Goal: Task Accomplishment & Management: Manage account settings

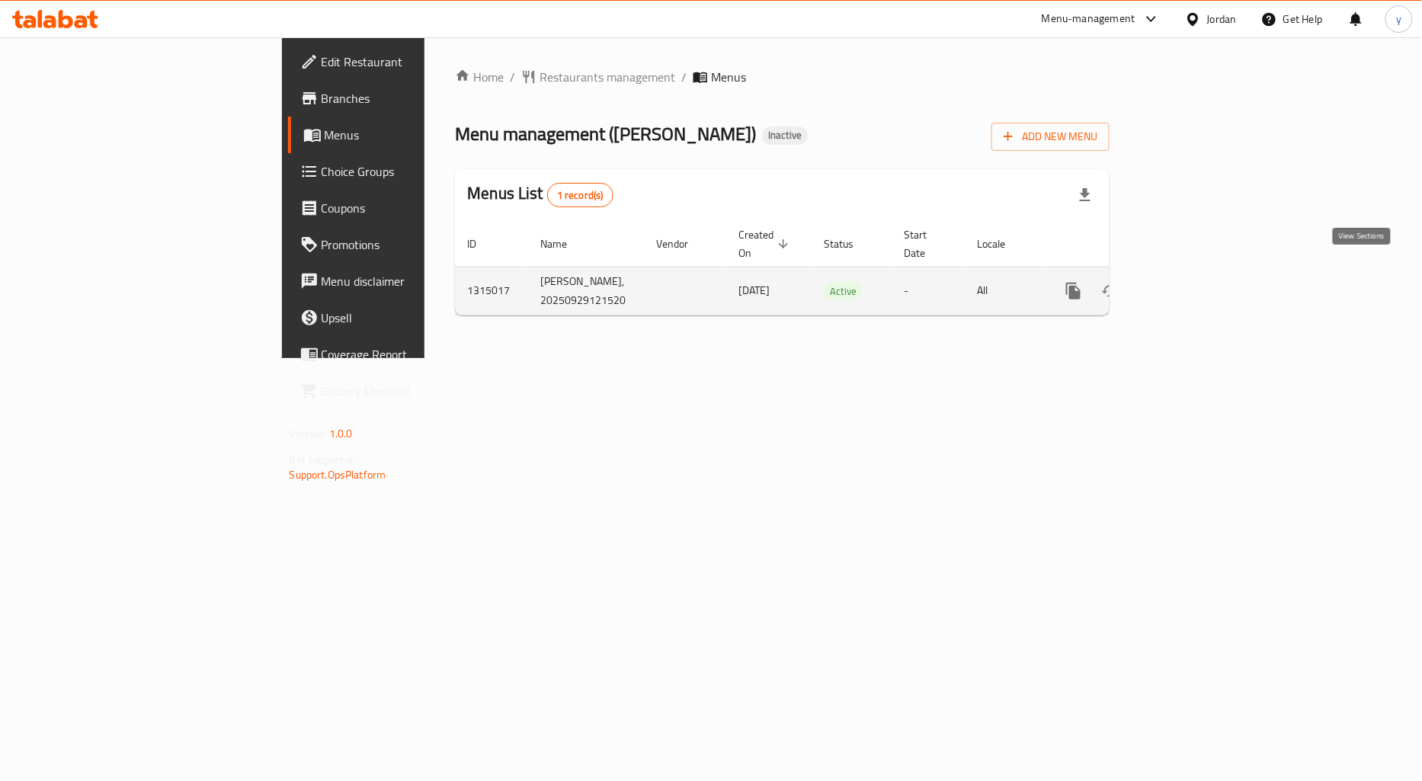
click at [1193, 282] on icon "enhanced table" at bounding box center [1183, 291] width 18 height 18
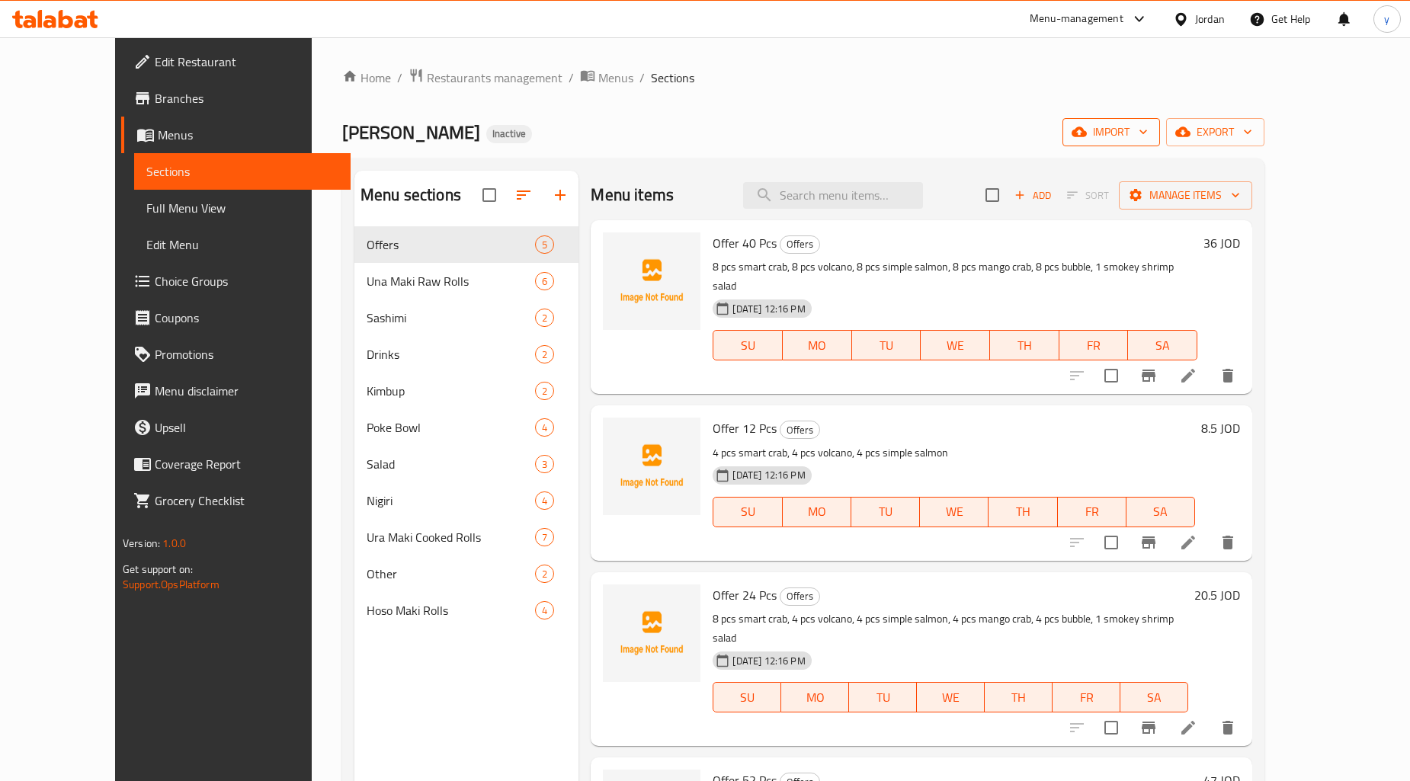
click at [1160, 120] on button "import" at bounding box center [1111, 132] width 98 height 28
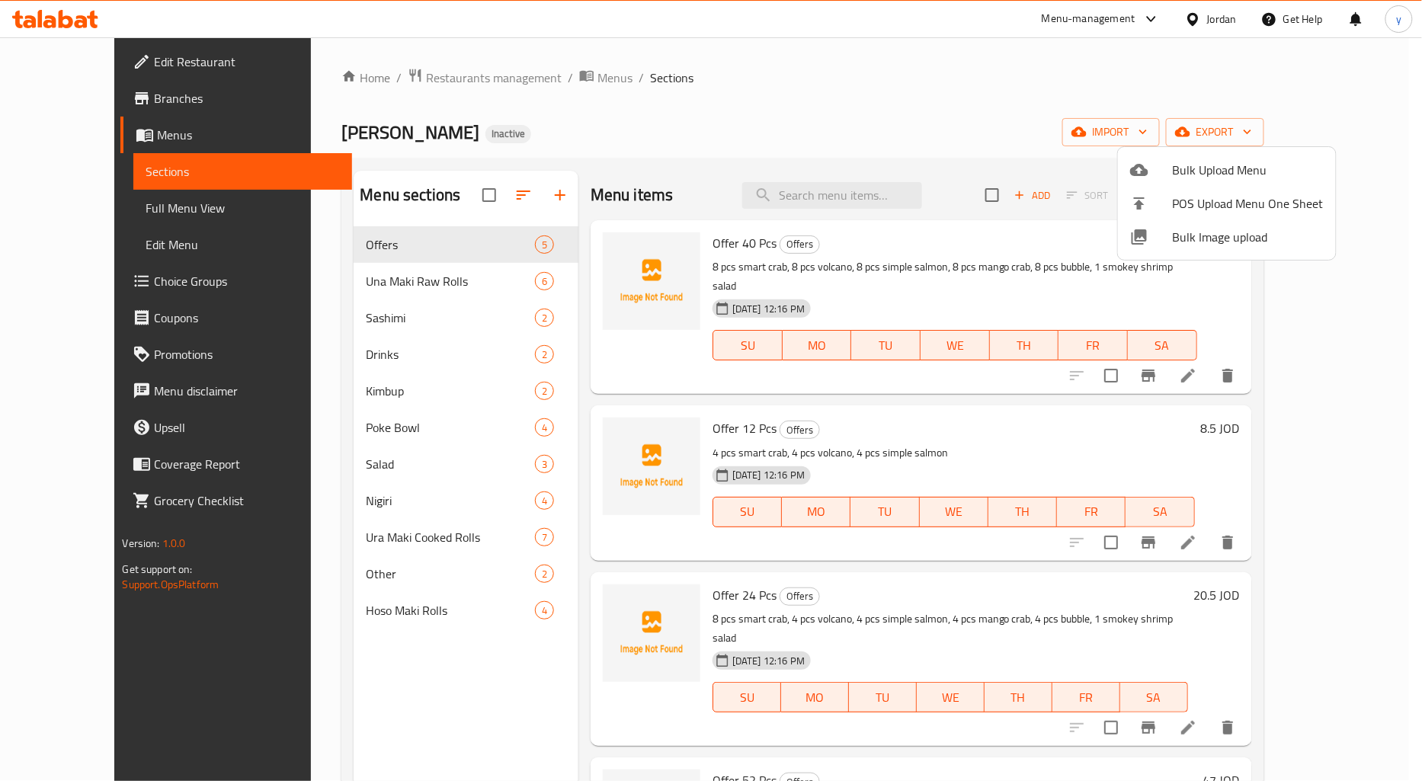
click at [1065, 95] on div at bounding box center [711, 390] width 1422 height 781
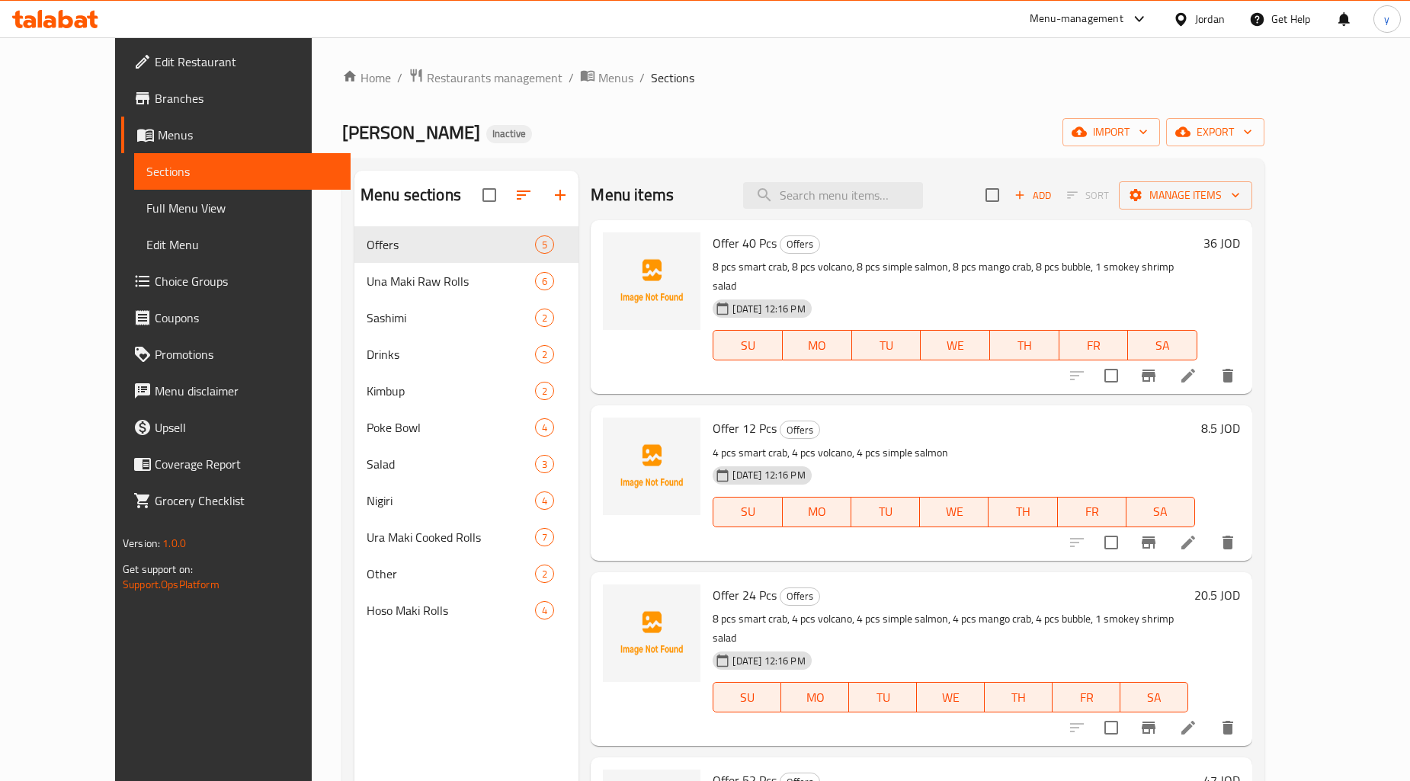
click at [155, 124] on link "Menus" at bounding box center [235, 135] width 229 height 37
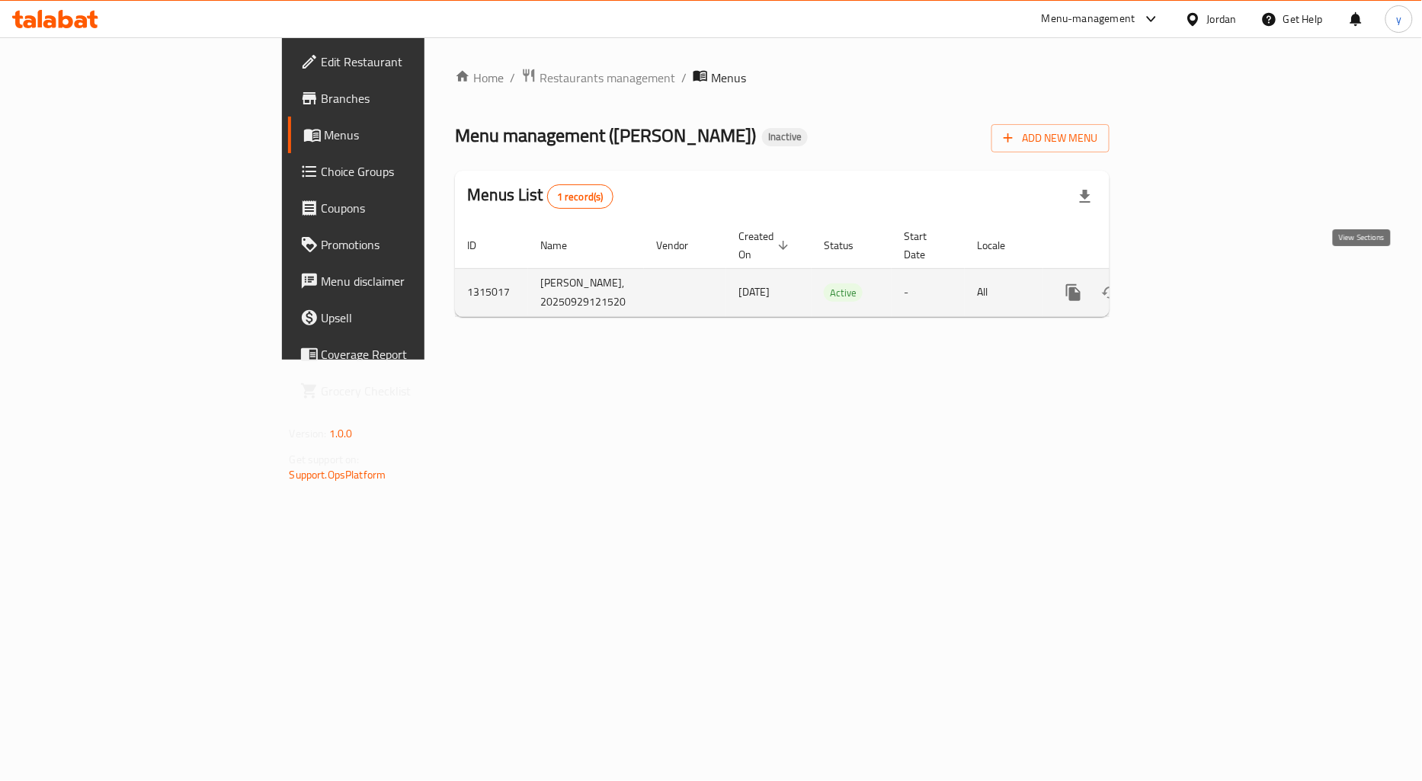
click at [1193, 283] on icon "enhanced table" at bounding box center [1183, 292] width 18 height 18
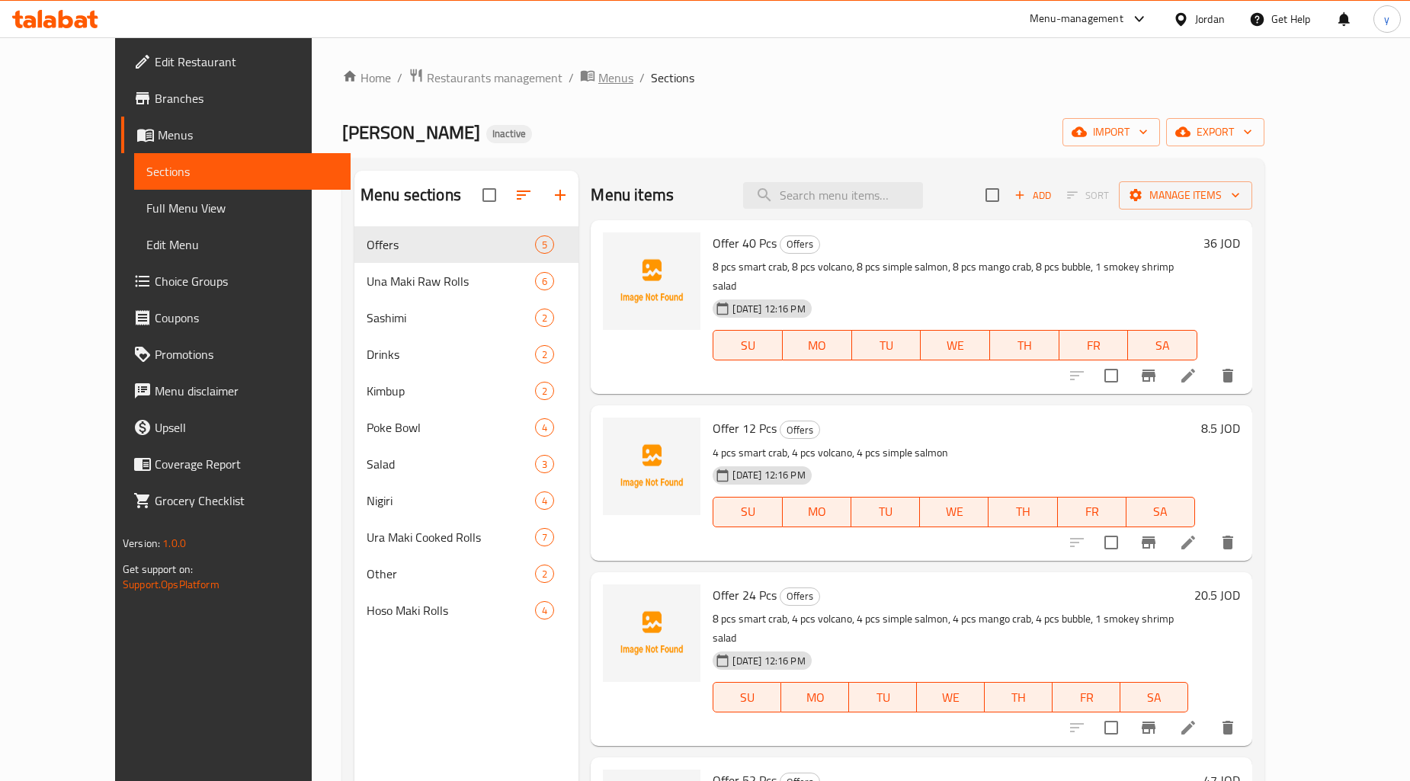
click at [598, 86] on span "Menus" at bounding box center [615, 78] width 35 height 18
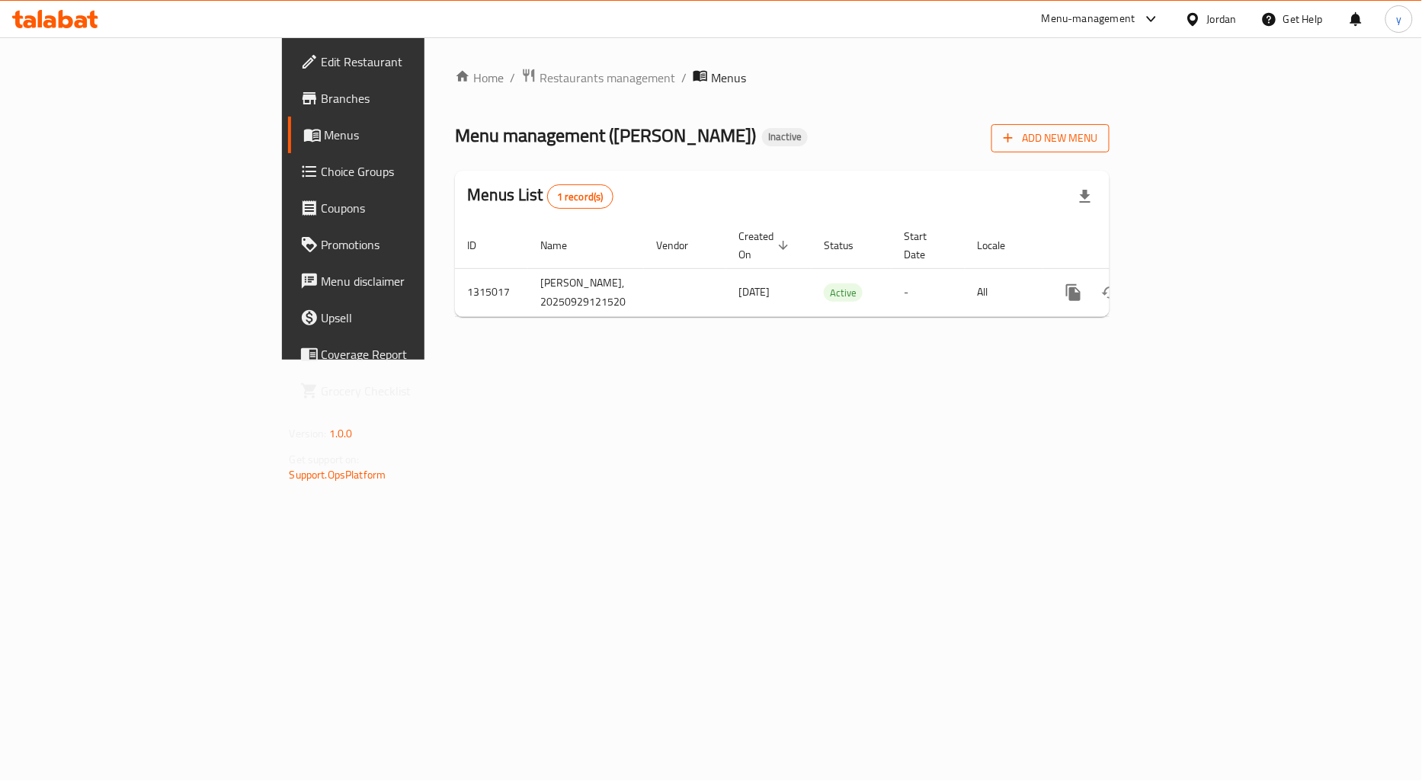
click at [1097, 137] on span "Add New Menu" at bounding box center [1051, 138] width 94 height 19
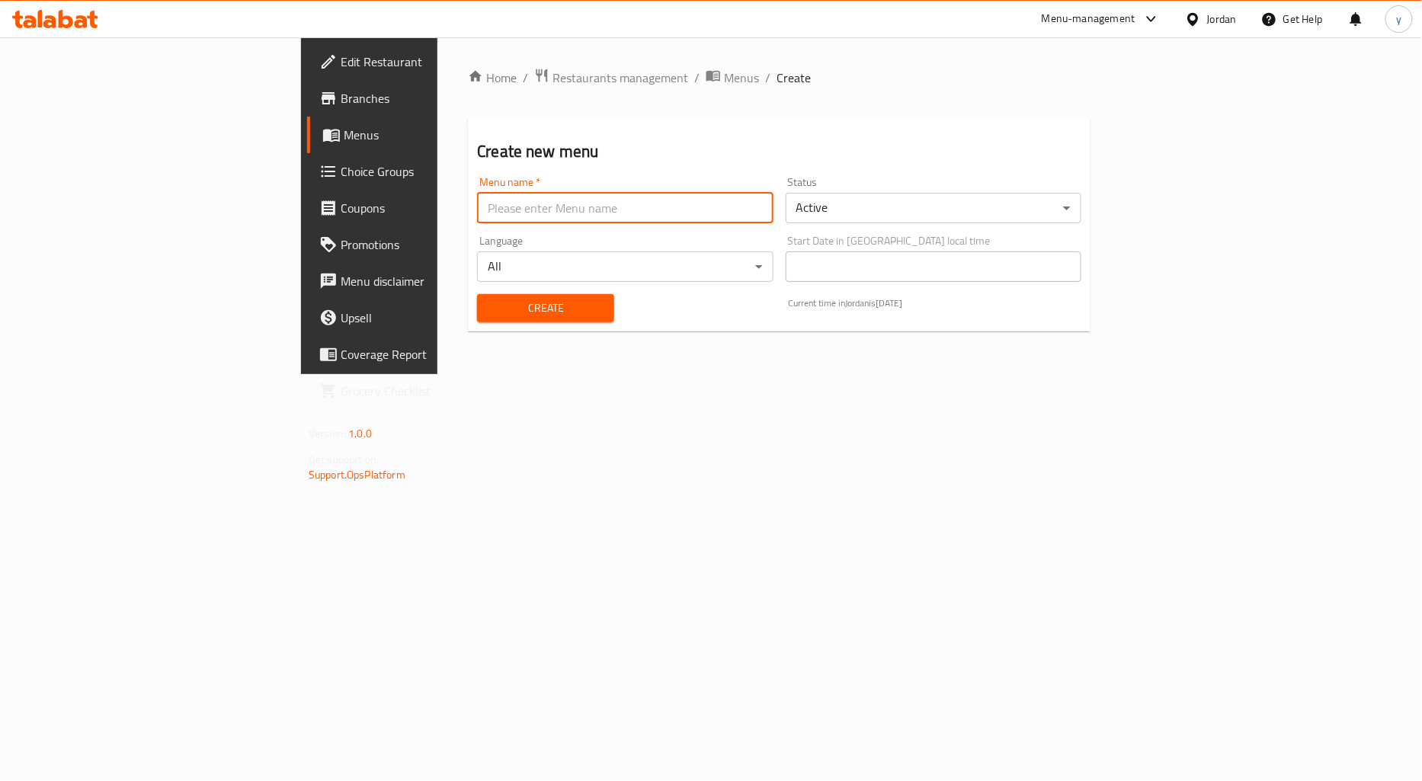
click at [594, 208] on input "text" at bounding box center [625, 208] width 296 height 30
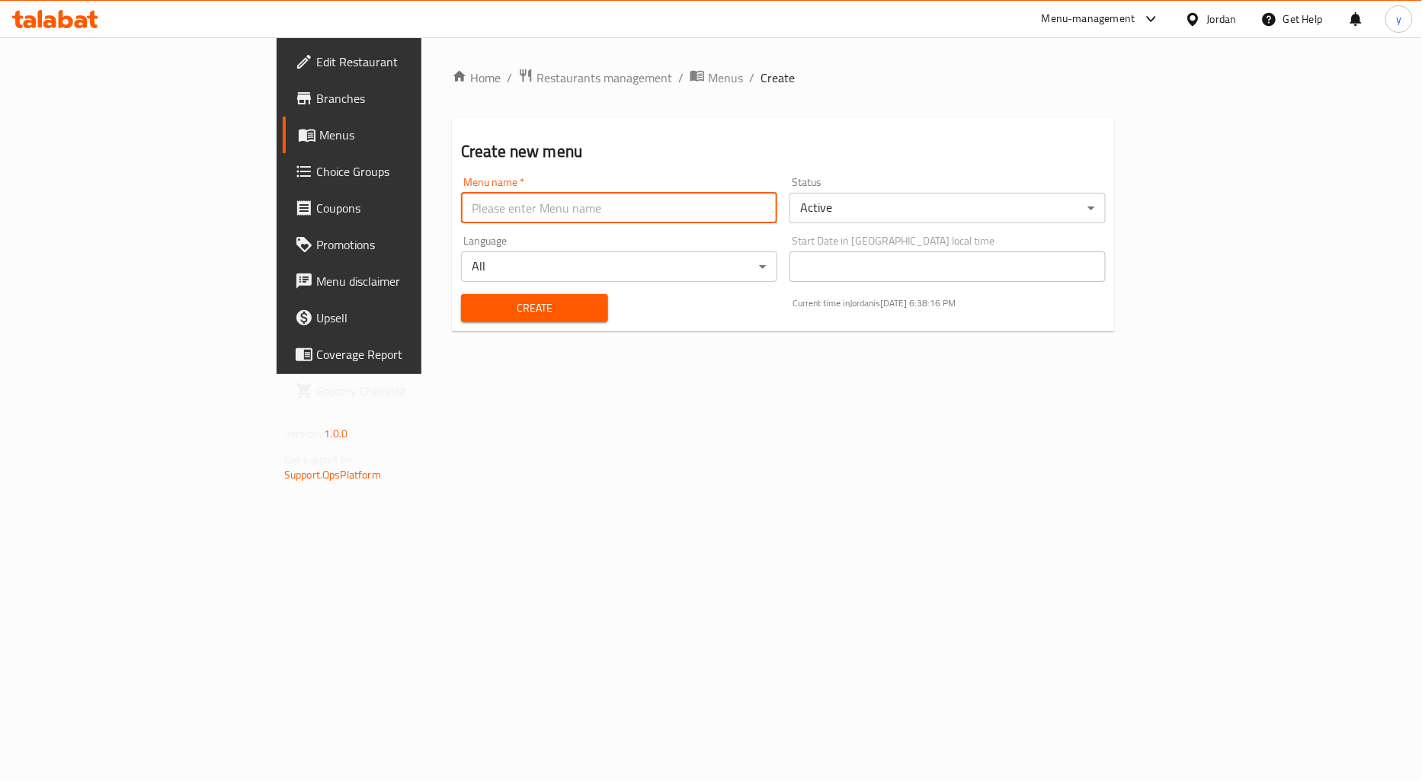
type input "menu"
click at [461, 320] on button "Create" at bounding box center [534, 308] width 147 height 28
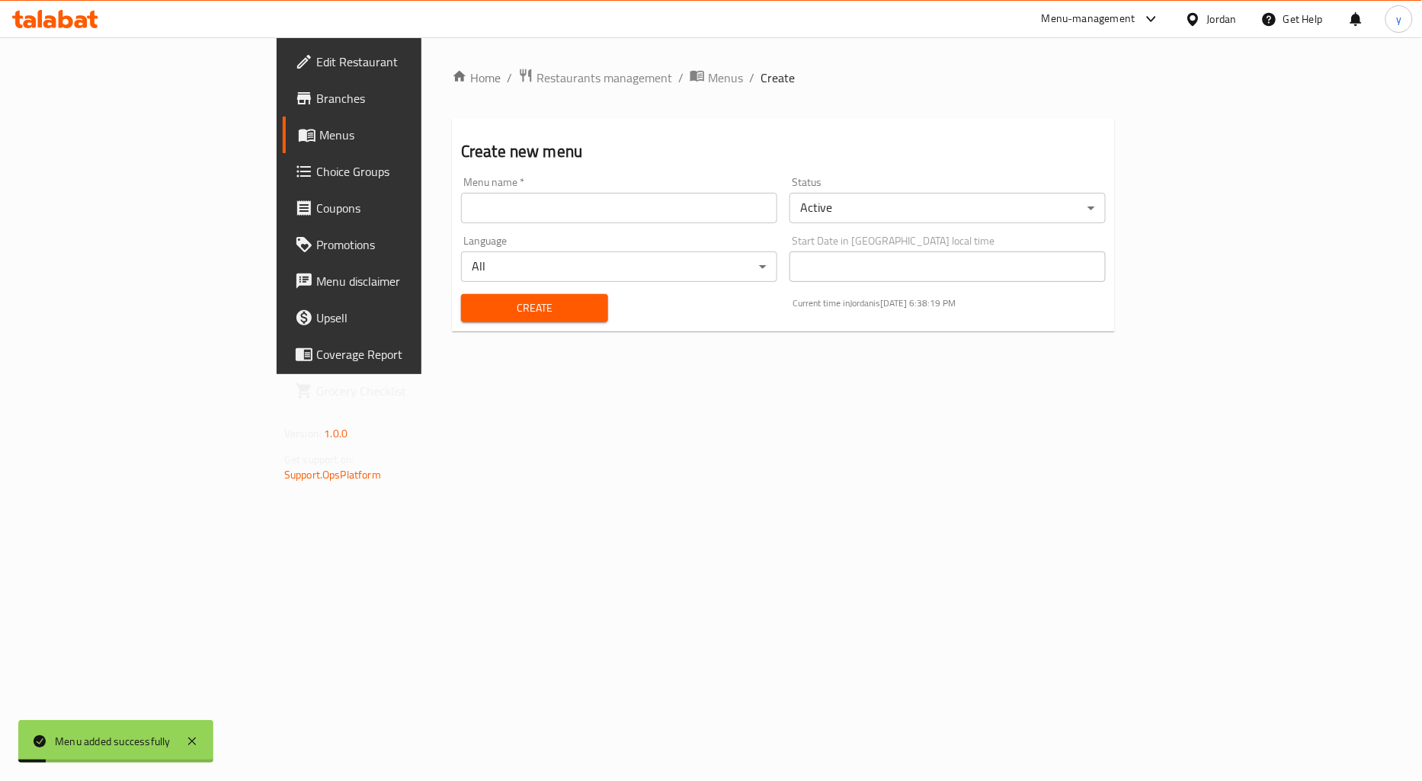
click at [319, 126] on span "Menus" at bounding box center [410, 135] width 183 height 18
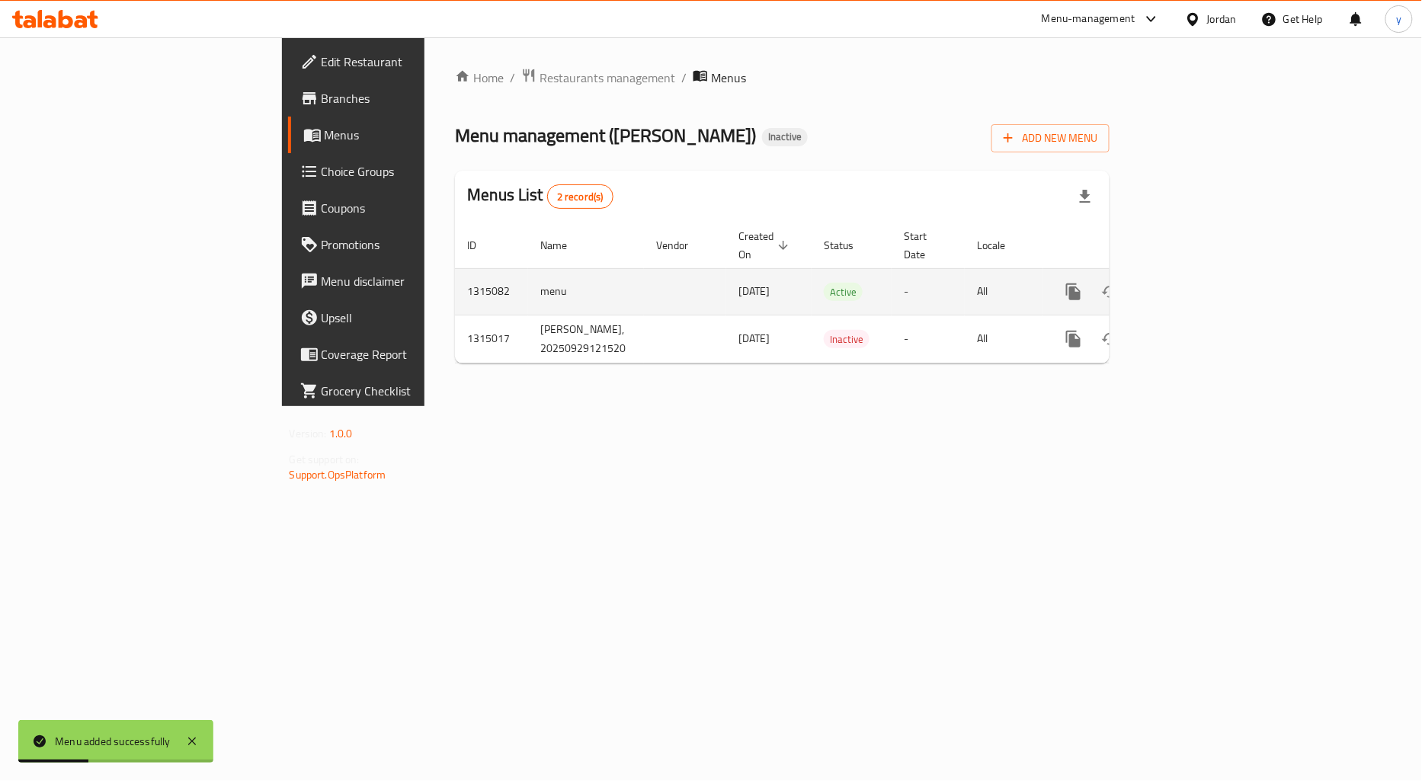
click at [1193, 283] on icon "enhanced table" at bounding box center [1183, 292] width 18 height 18
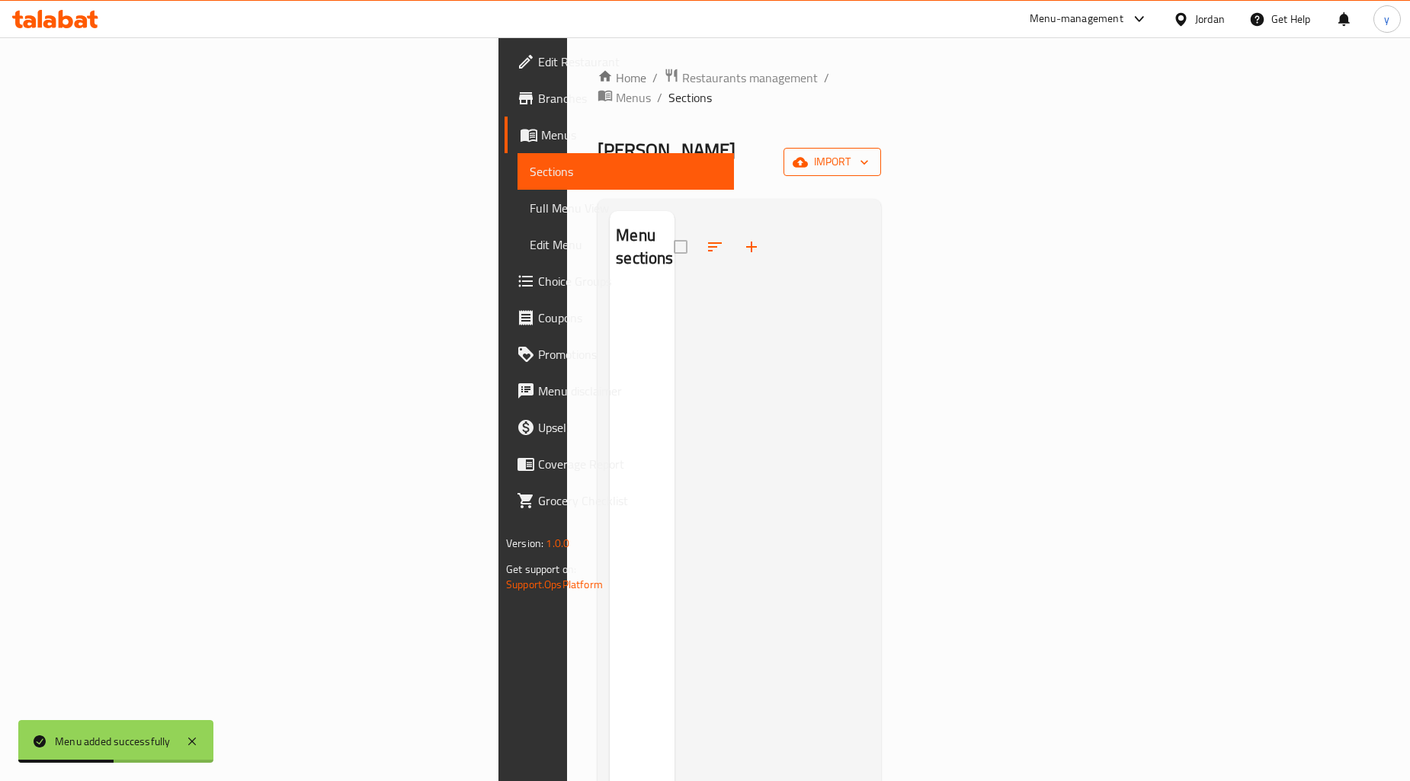
click at [869, 152] on span "import" at bounding box center [832, 161] width 73 height 19
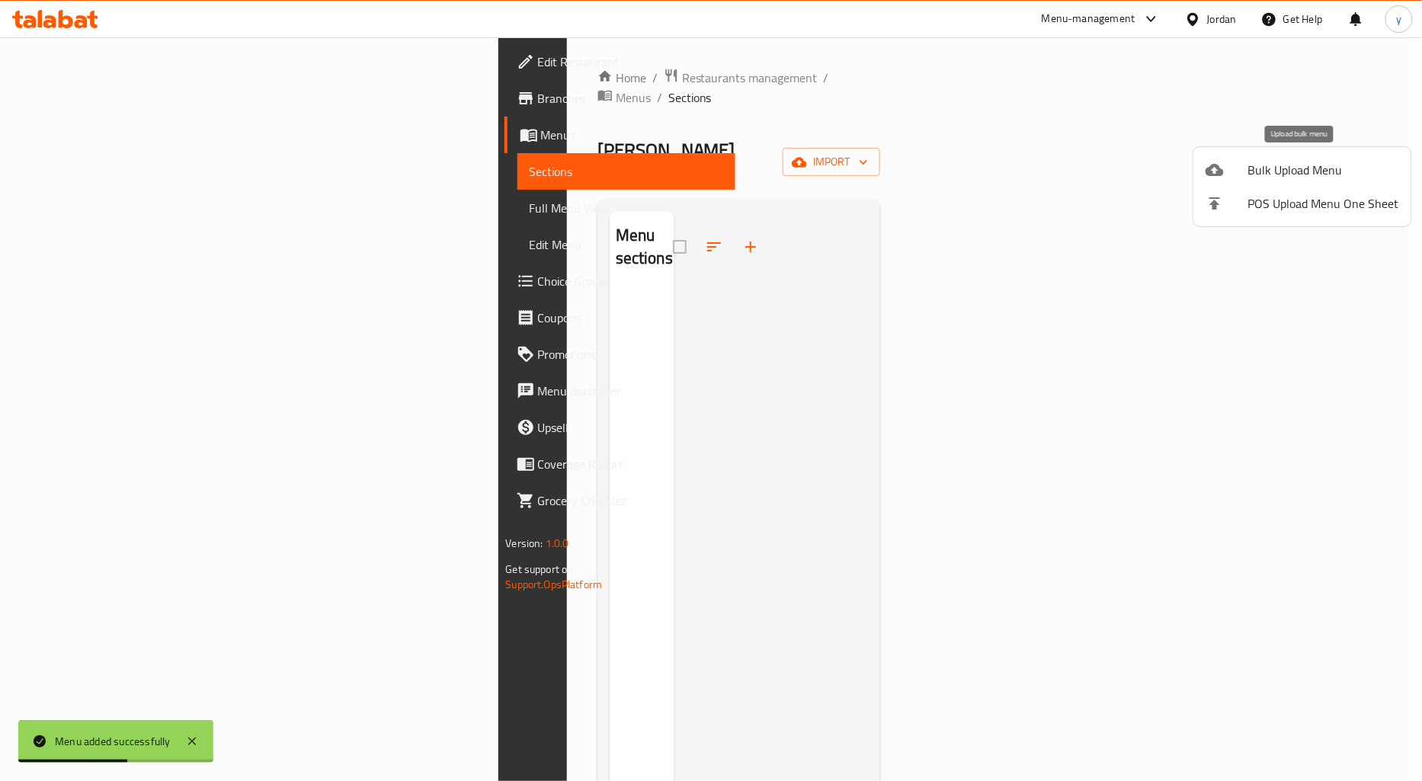
click at [1206, 174] on icon at bounding box center [1215, 170] width 18 height 18
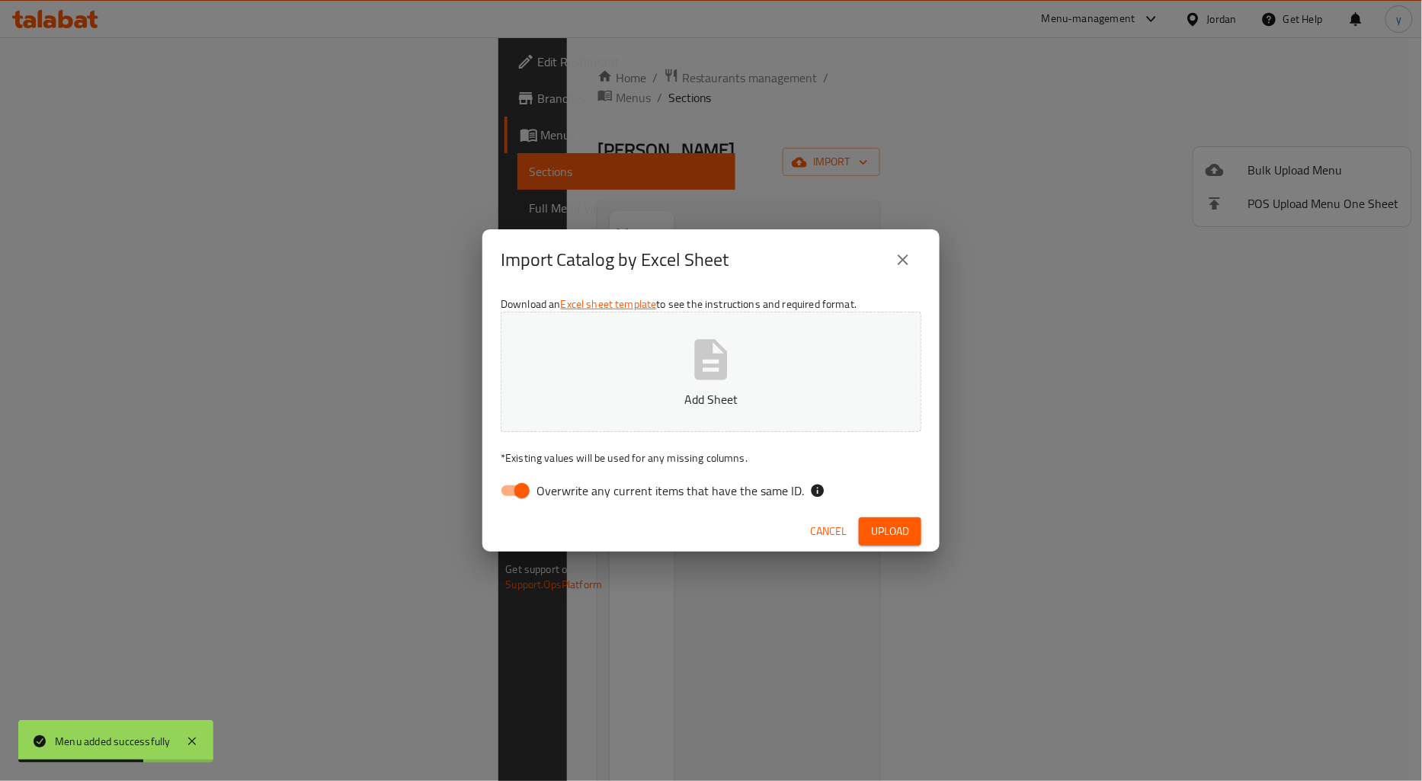
click at [520, 499] on input "Overwrite any current items that have the same ID." at bounding box center [522, 490] width 87 height 29
checkbox input "false"
click at [641, 417] on button "Add Sheet" at bounding box center [711, 372] width 421 height 120
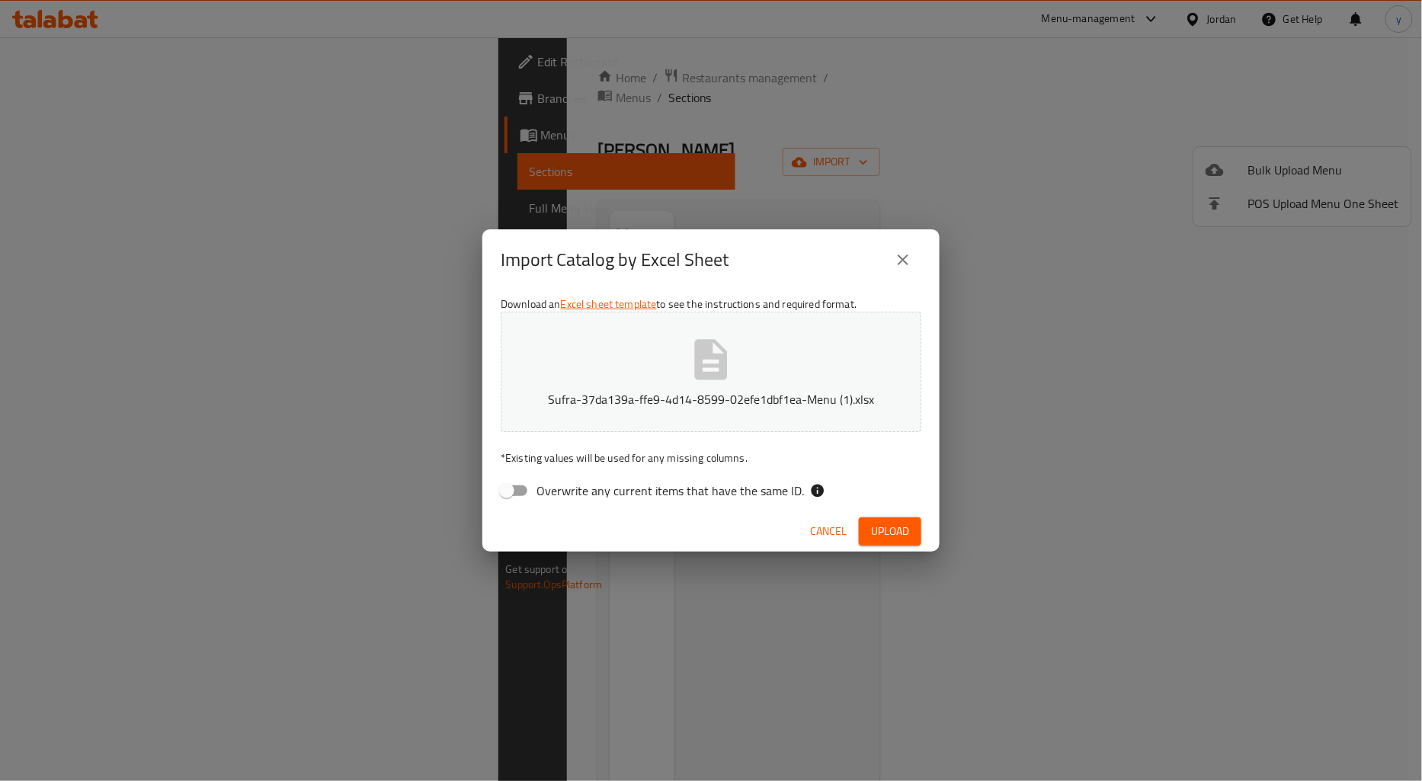
click at [876, 533] on span "Upload" at bounding box center [890, 531] width 38 height 19
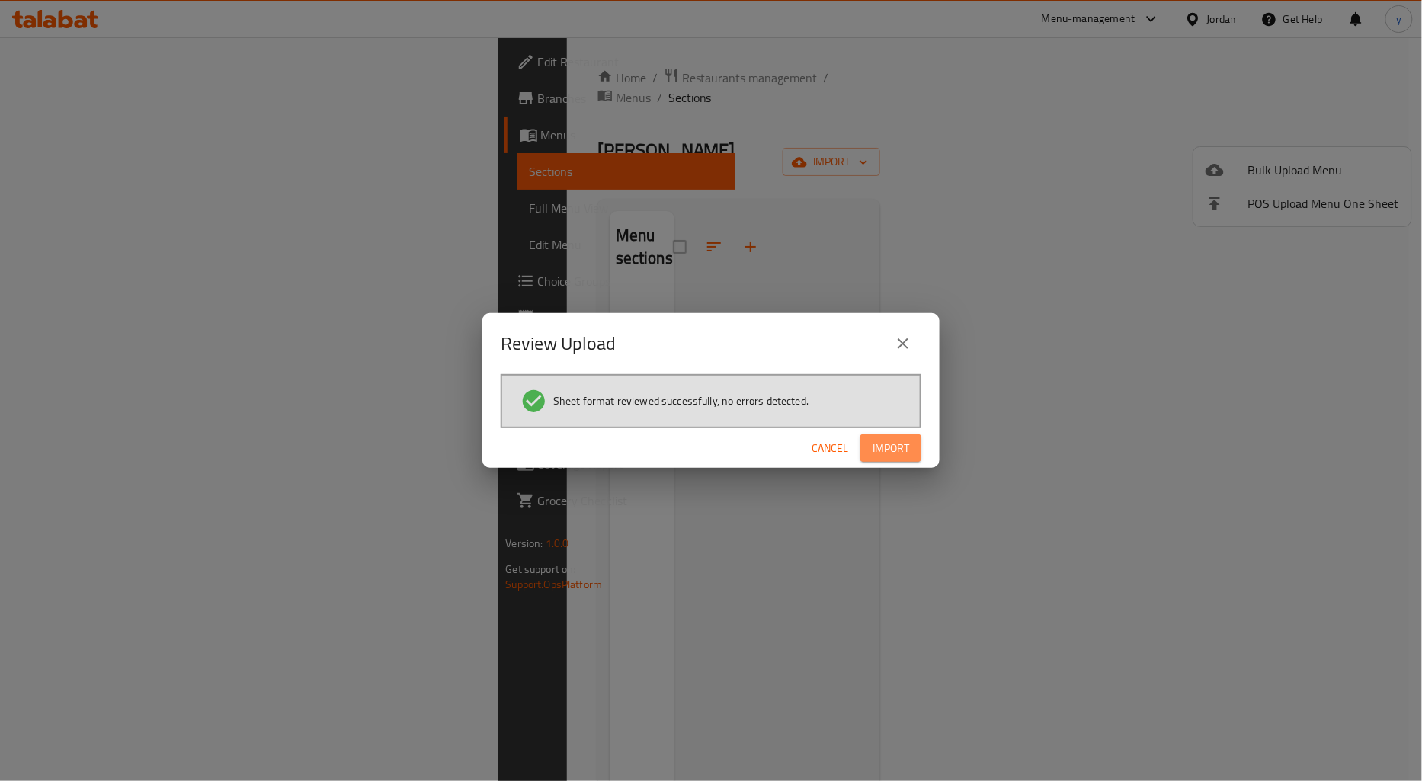
click at [894, 446] on span "Import" at bounding box center [891, 448] width 37 height 19
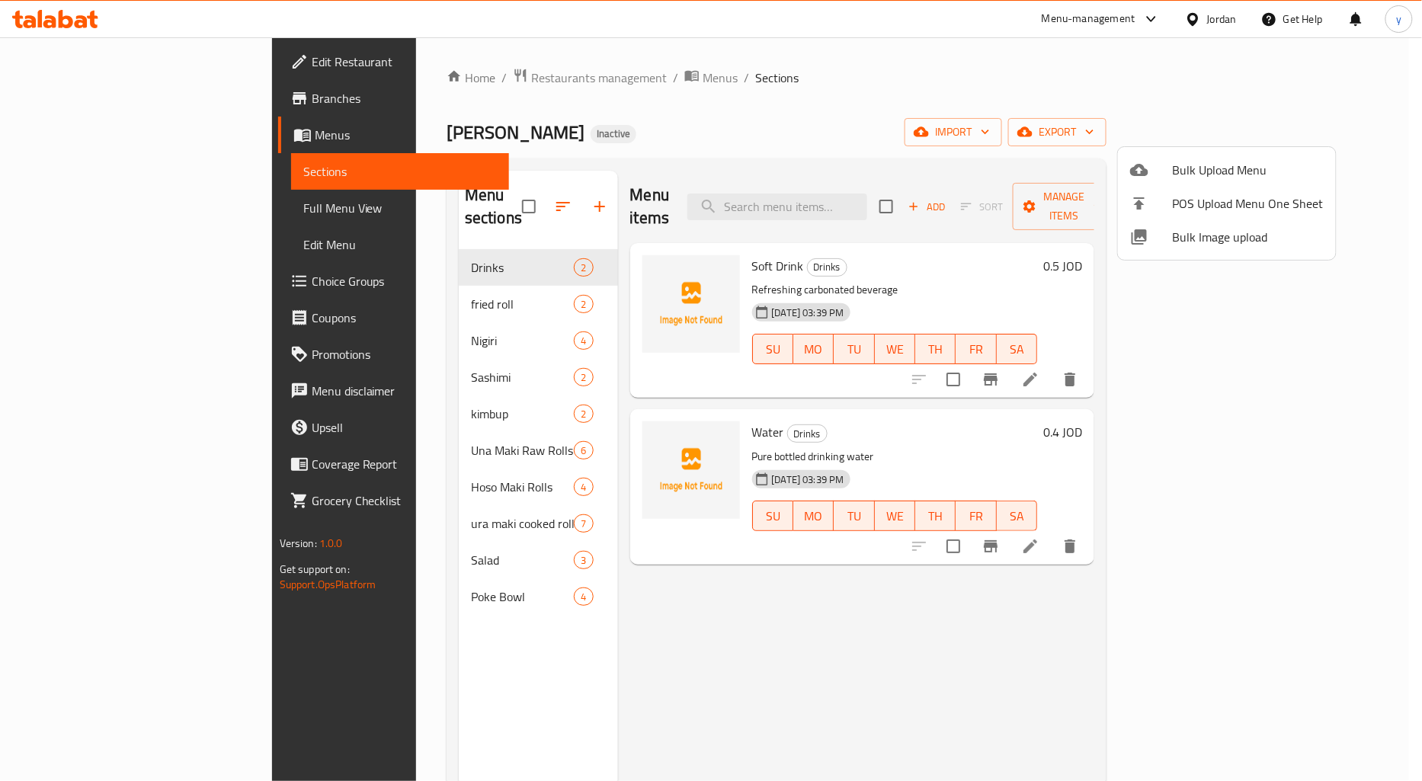
click at [1004, 127] on div at bounding box center [711, 390] width 1422 height 781
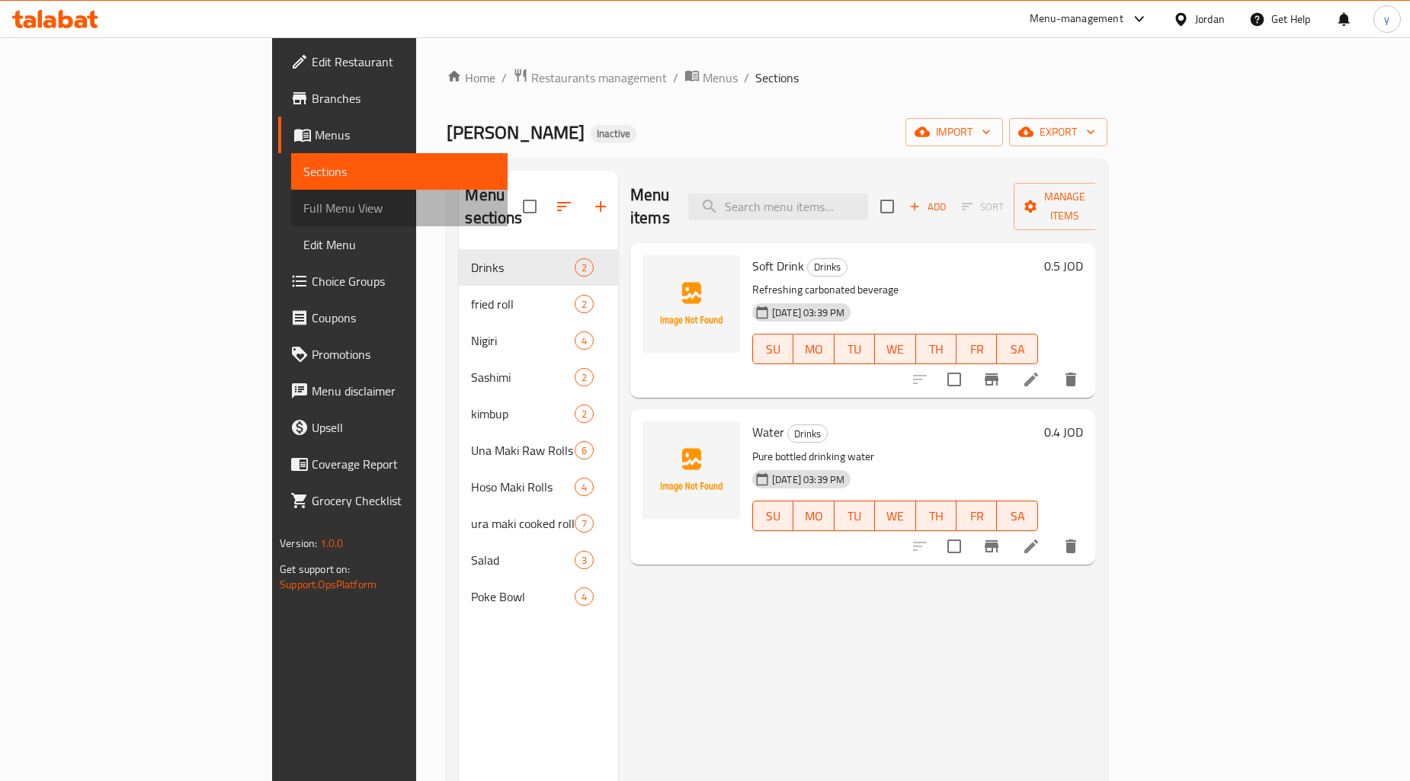
click at [303, 207] on span "Full Menu View" at bounding box center [399, 208] width 192 height 18
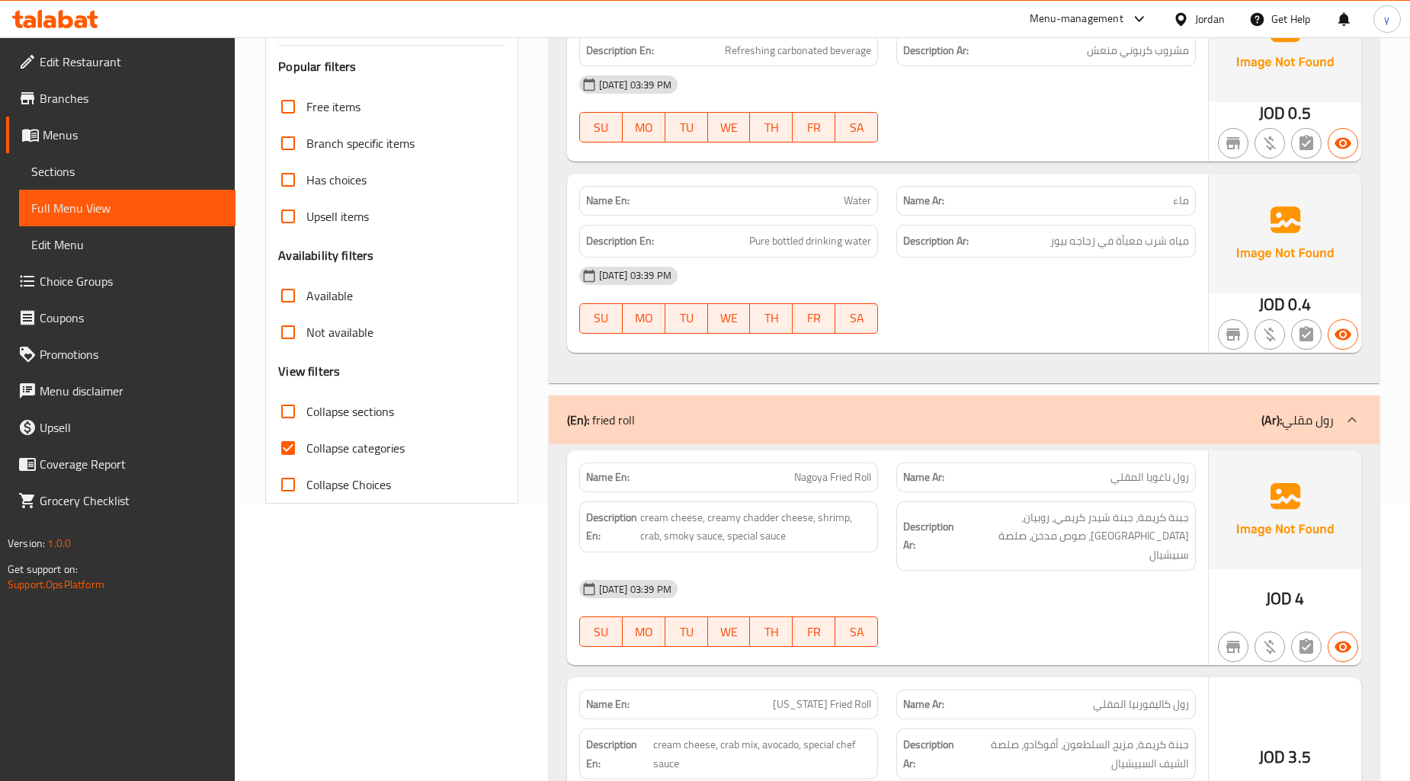
scroll to position [508, 0]
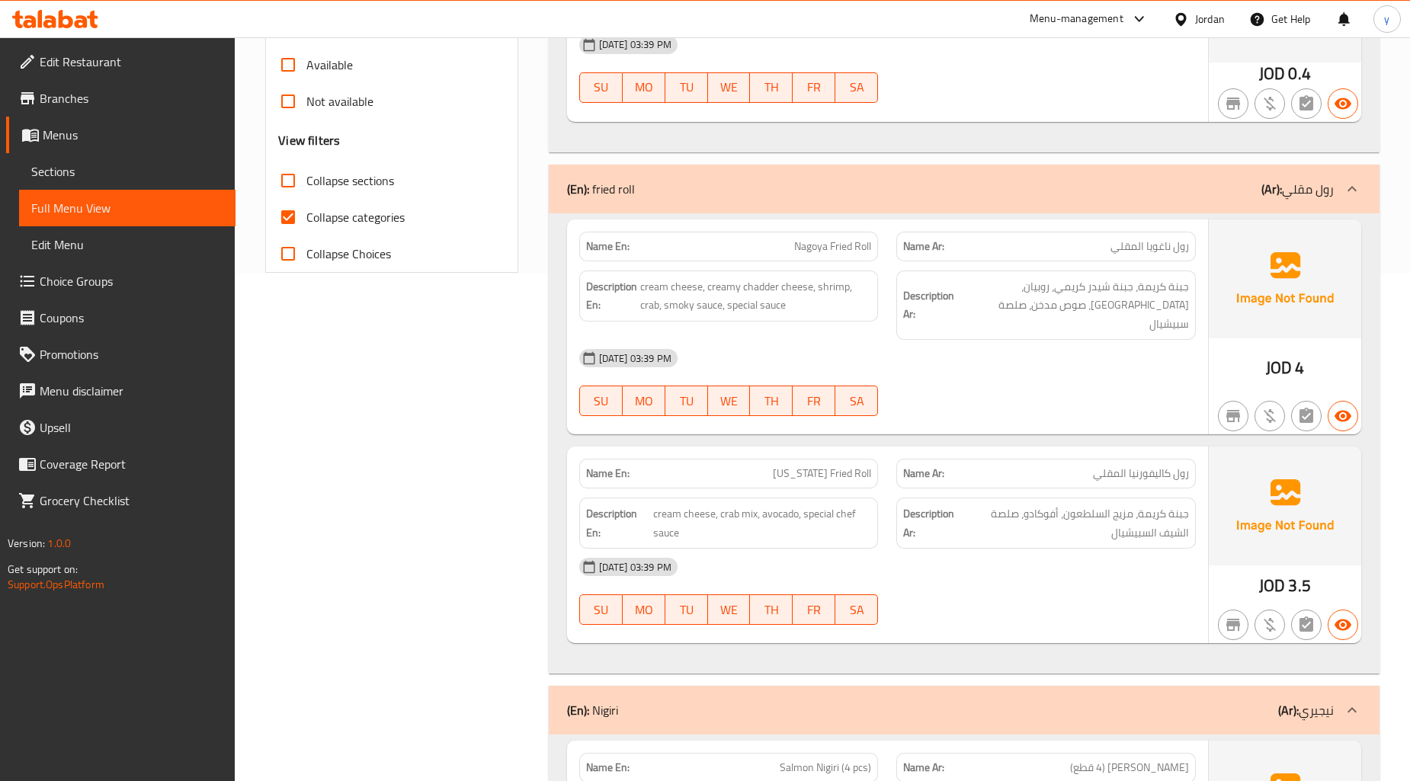
click at [288, 214] on input "Collapse categories" at bounding box center [288, 217] width 37 height 37
checkbox input "false"
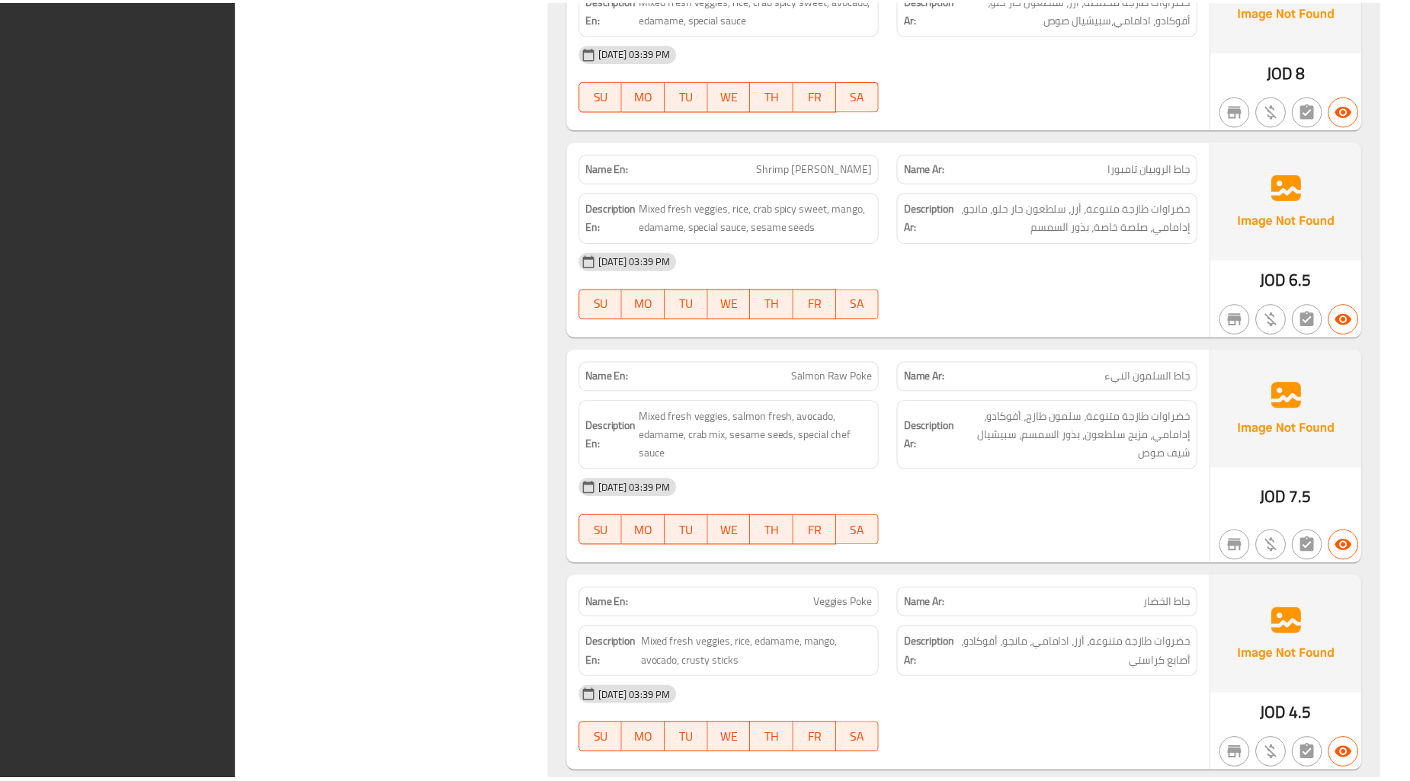
scroll to position [7565, 0]
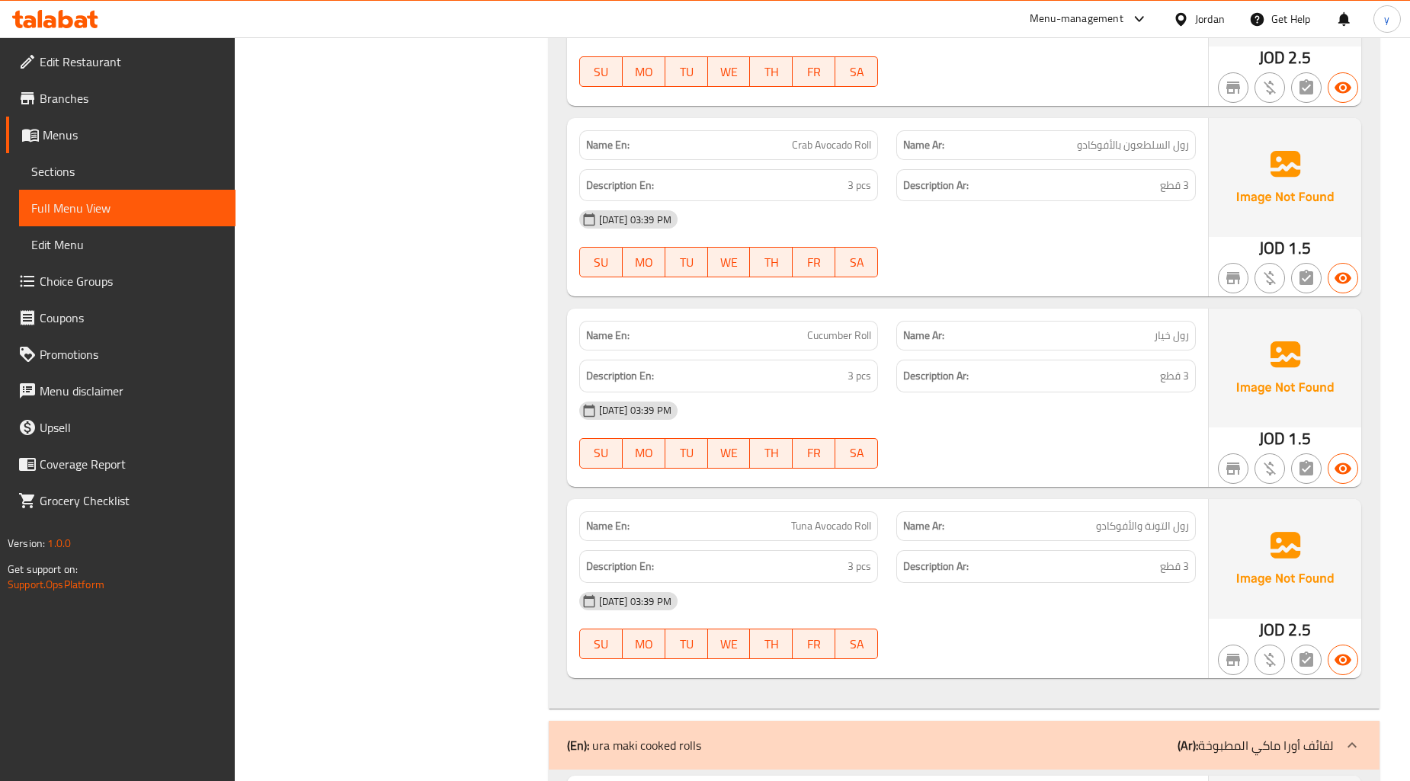
scroll to position [4094, 0]
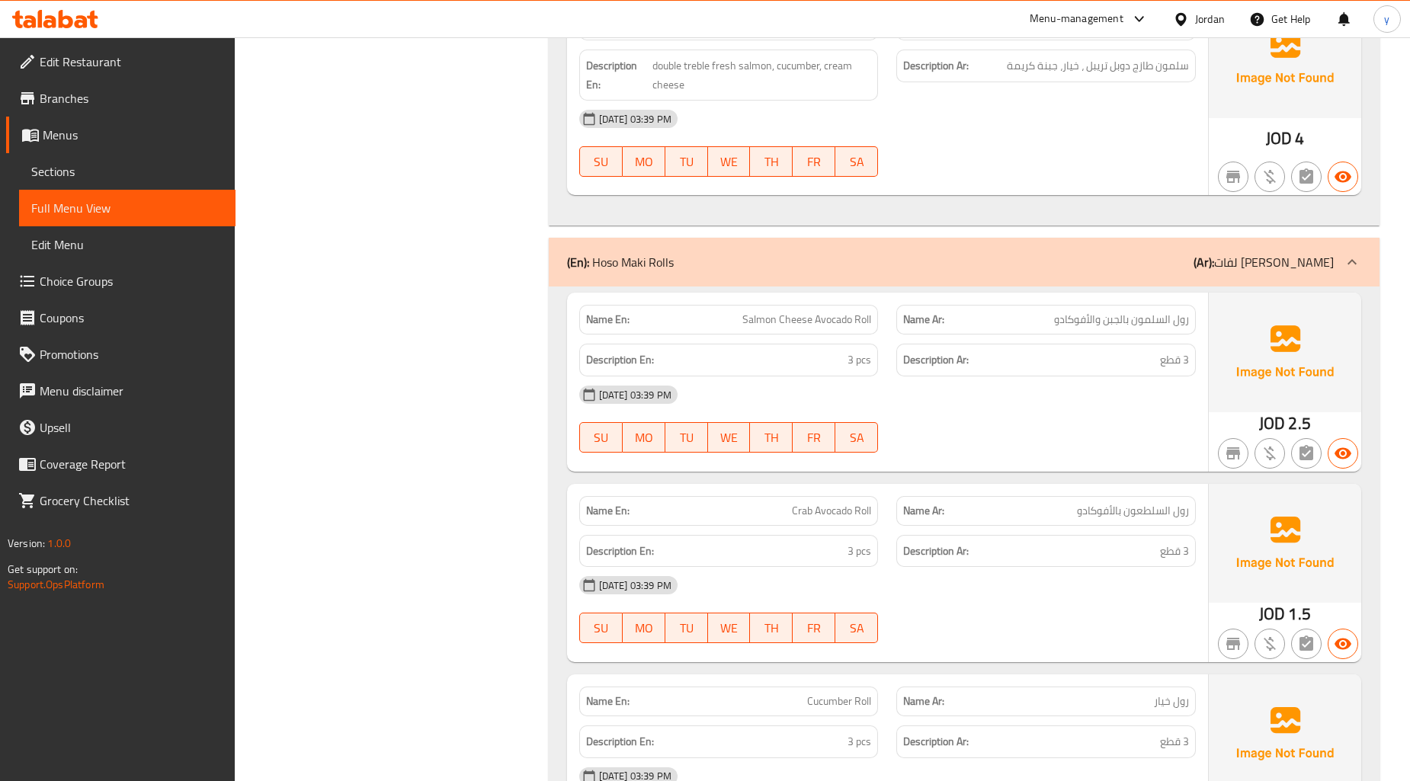
click at [120, 197] on link "Full Menu View" at bounding box center [127, 208] width 216 height 37
click at [159, 173] on span "Sections" at bounding box center [127, 171] width 192 height 18
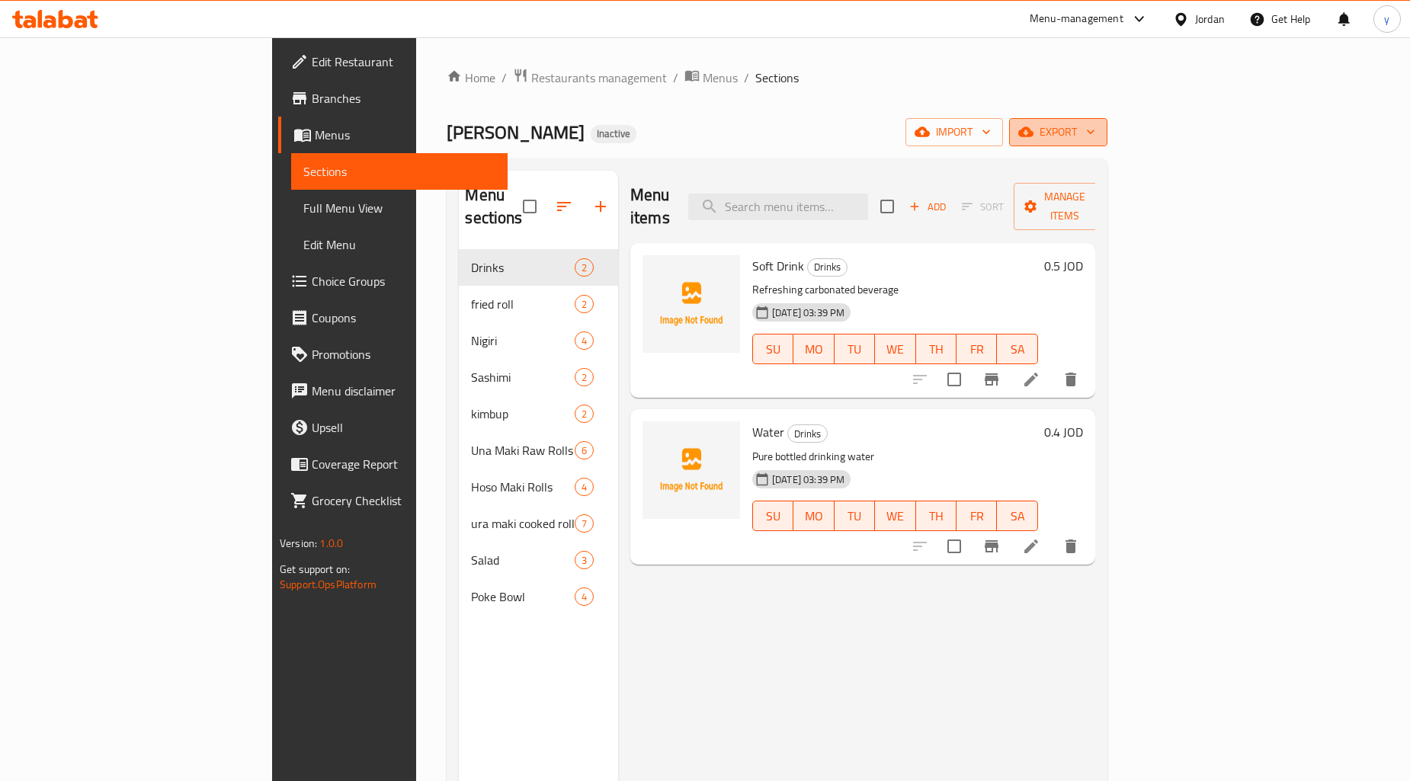
click at [1107, 143] on button "export" at bounding box center [1058, 132] width 98 height 28
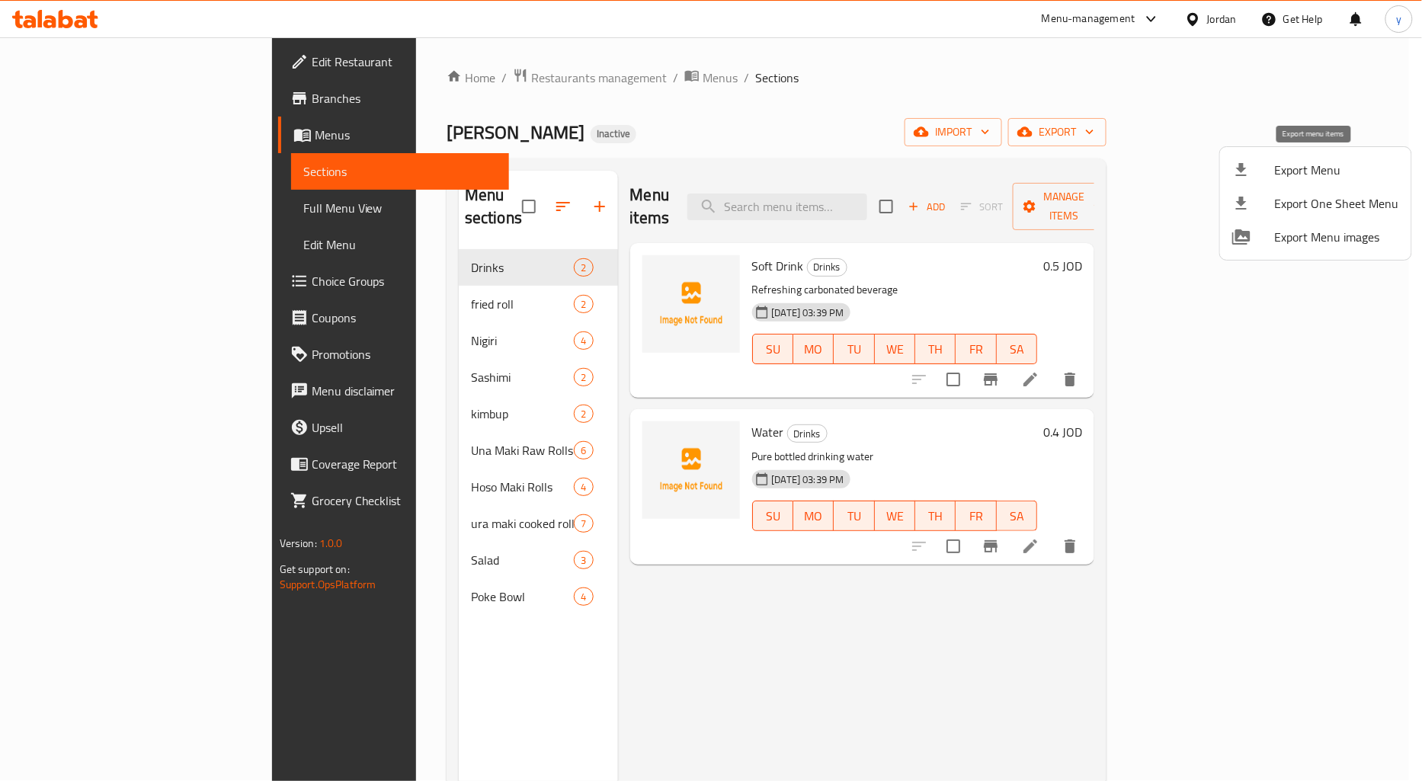
click at [1277, 168] on span "Export Menu" at bounding box center [1337, 170] width 124 height 18
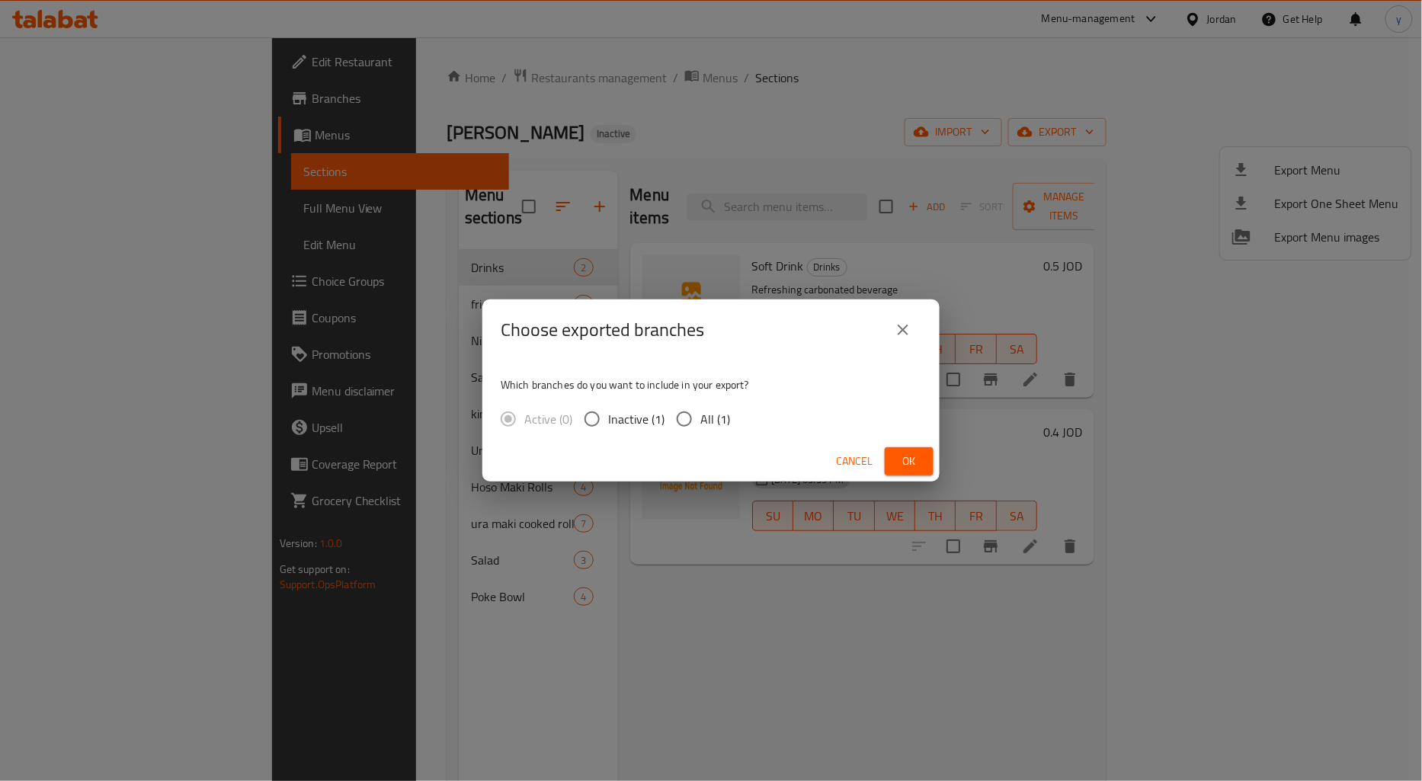
click at [700, 412] on span "All (1)" at bounding box center [715, 419] width 30 height 18
click at [700, 412] on input "All (1)" at bounding box center [684, 419] width 32 height 32
radio input "true"
click at [895, 448] on button "Ok" at bounding box center [909, 461] width 49 height 28
